Goal: Transaction & Acquisition: Purchase product/service

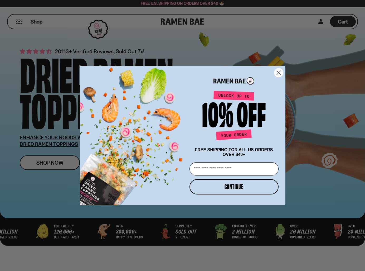
click at [278, 71] on circle "Close dialog" at bounding box center [278, 72] width 9 height 9
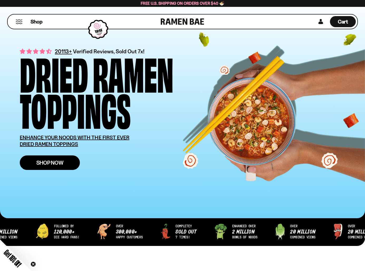
click at [55, 164] on span "Shop Now" at bounding box center [49, 163] width 27 height 6
